Goal: Information Seeking & Learning: Learn about a topic

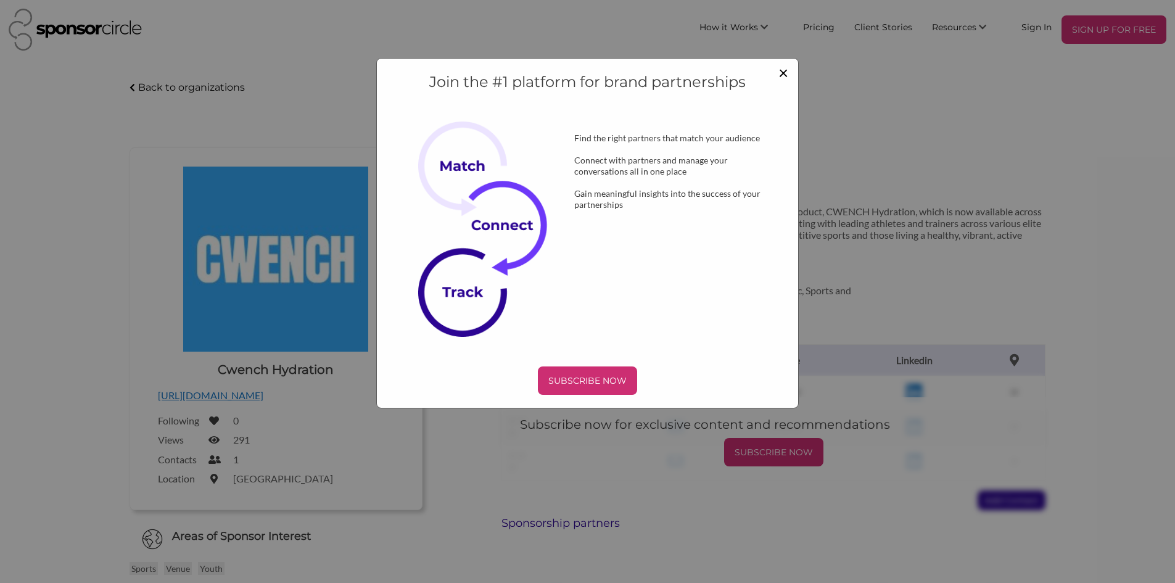
click at [784, 77] on span "×" at bounding box center [783, 72] width 10 height 21
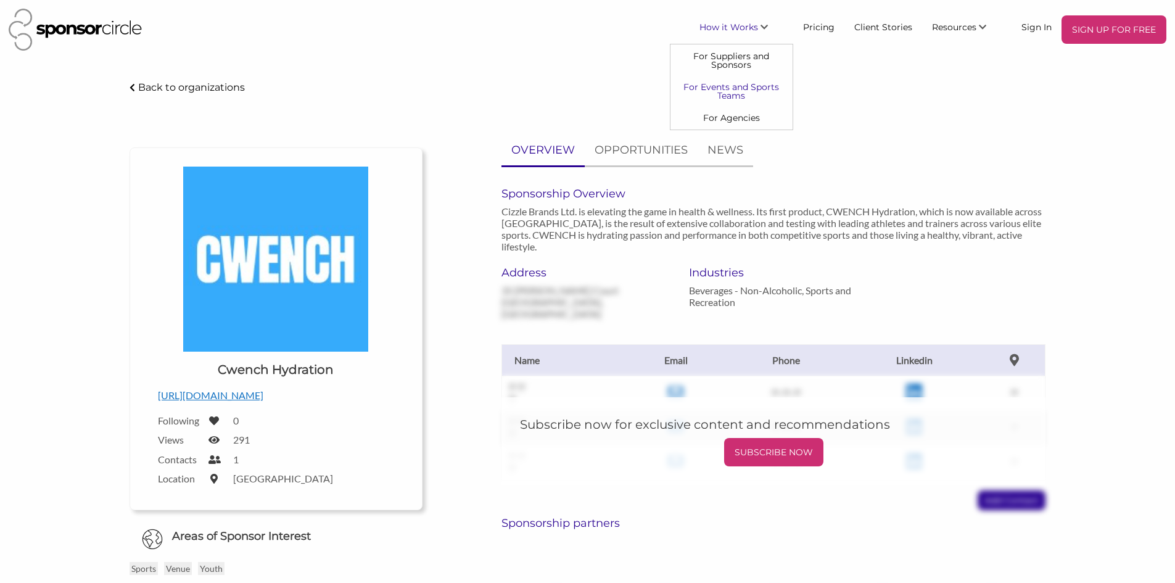
click at [741, 85] on link "For Events and Sports Teams" at bounding box center [731, 91] width 122 height 31
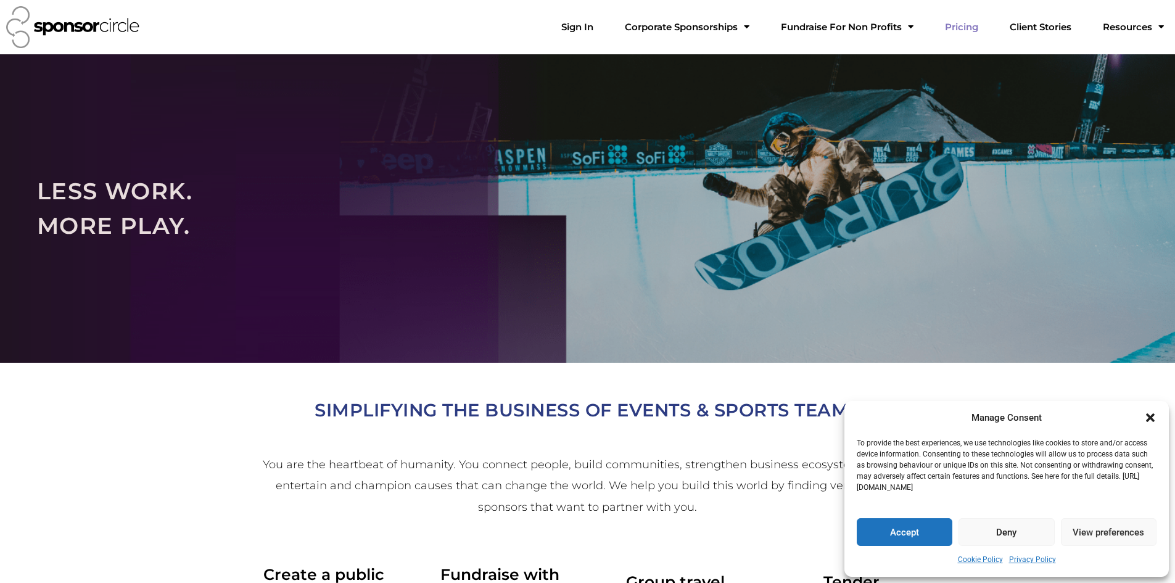
click at [988, 25] on link "Pricing" at bounding box center [961, 27] width 53 height 25
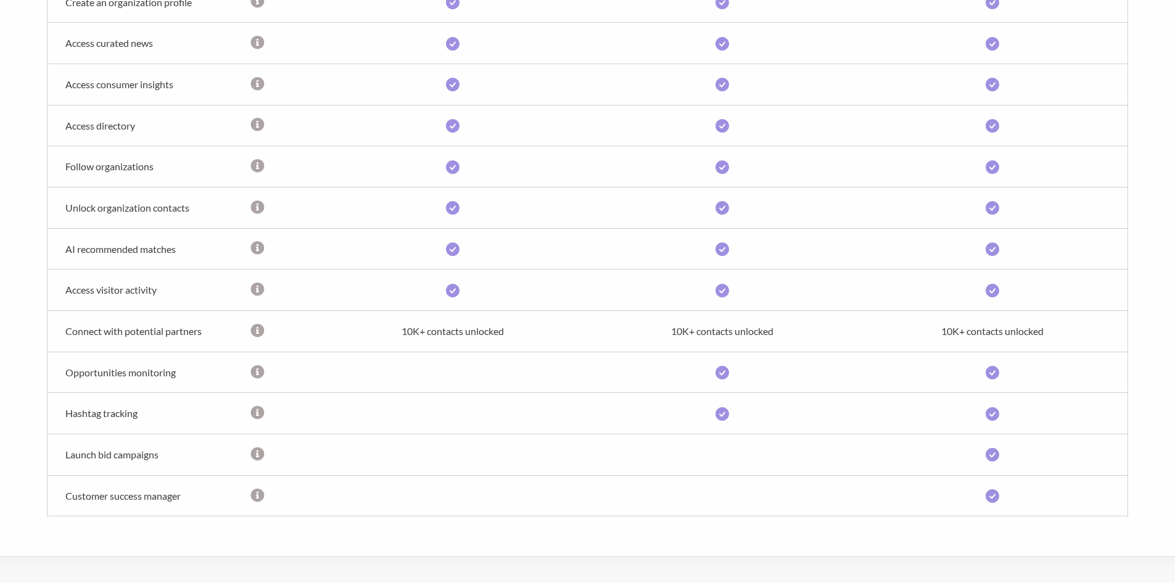
scroll to position [639, 0]
